Goal: Navigation & Orientation: Find specific page/section

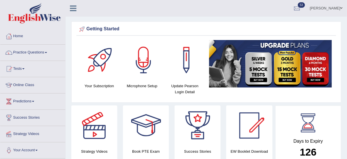
click at [15, 77] on link "Online Class" at bounding box center [32, 84] width 65 height 14
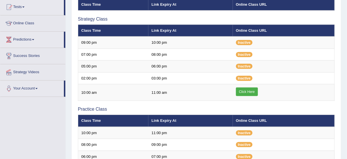
scroll to position [102, 0]
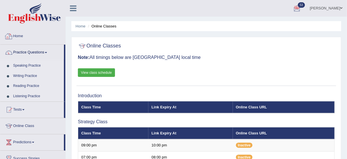
click at [22, 35] on link "Home" at bounding box center [32, 35] width 65 height 14
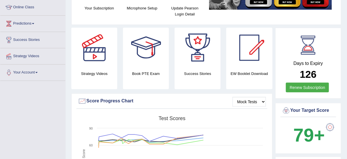
scroll to position [80, 0]
